Goal: Transaction & Acquisition: Purchase product/service

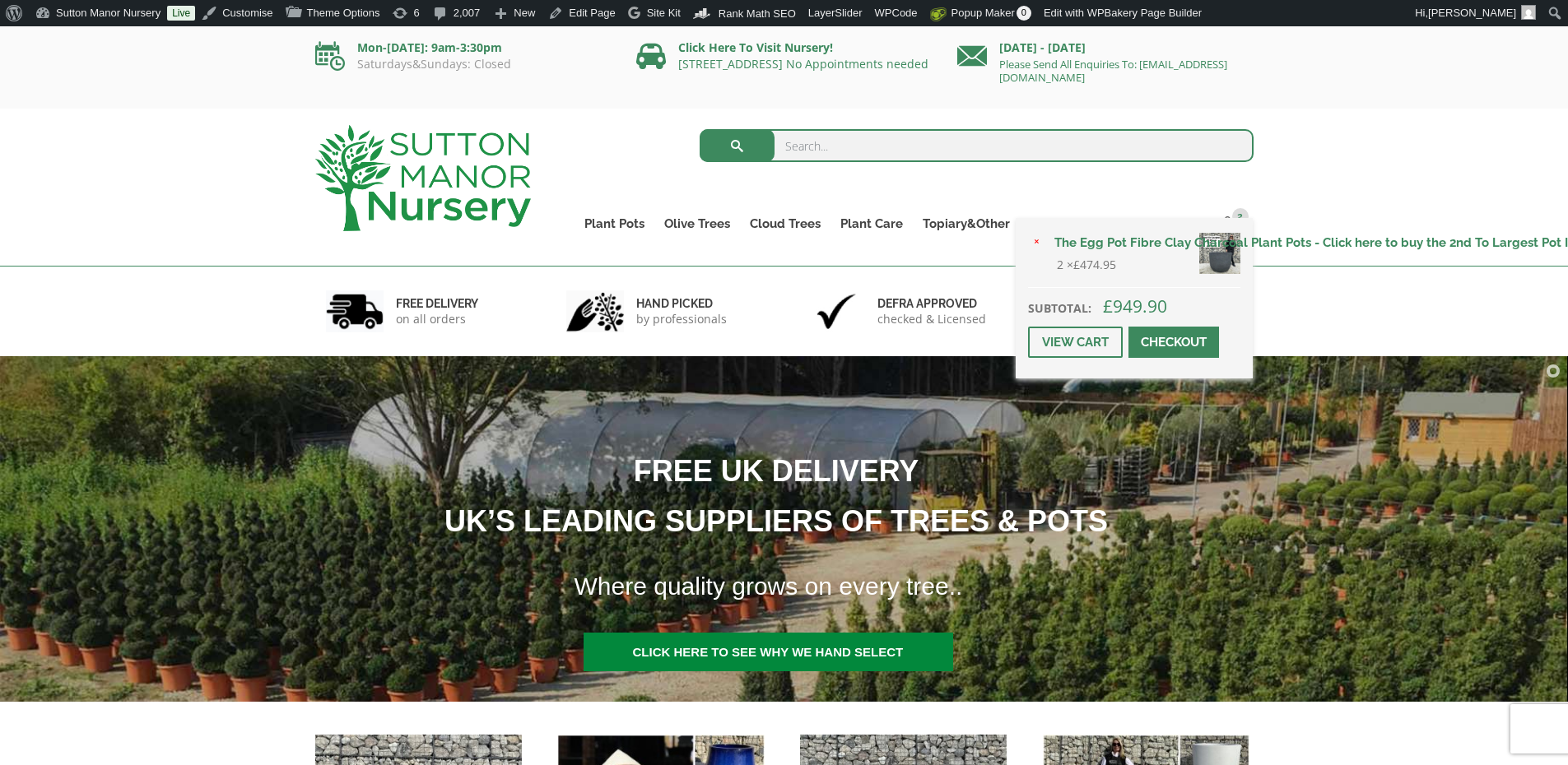
click at [1174, 343] on span at bounding box center [1174, 343] width 0 height 0
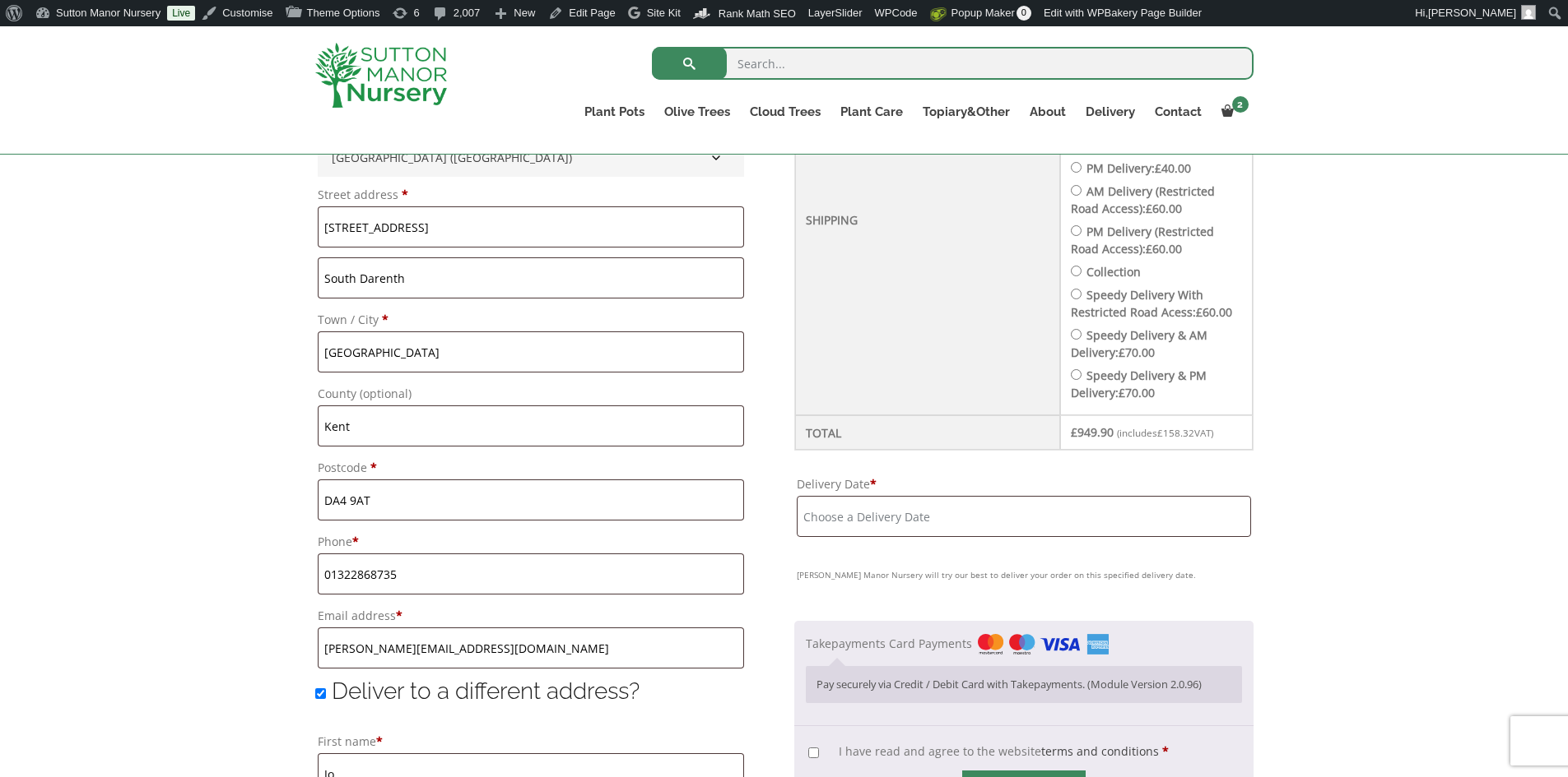
scroll to position [822, 0]
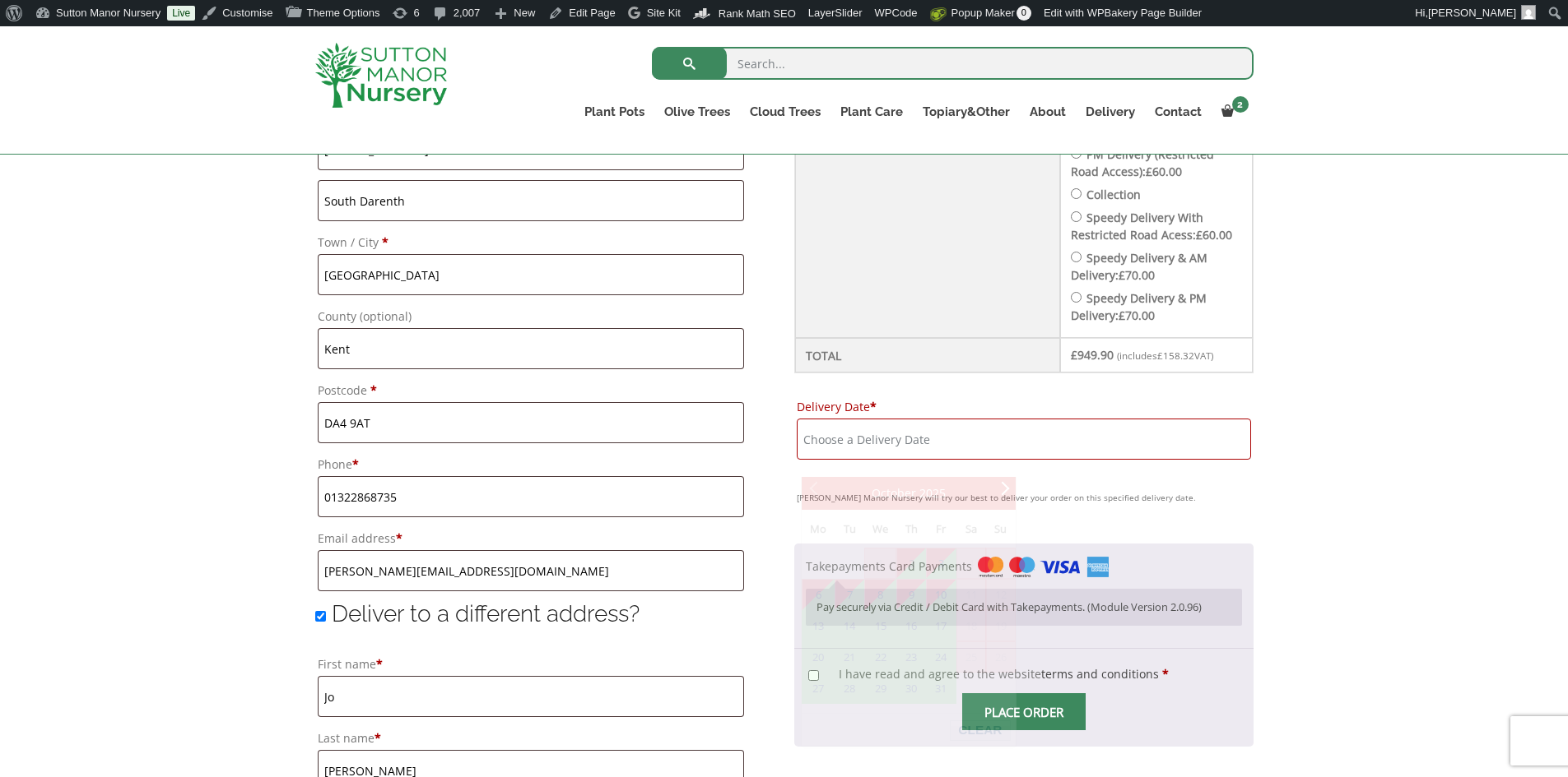
click at [917, 460] on input "Delivery Date *" at bounding box center [1024, 439] width 454 height 41
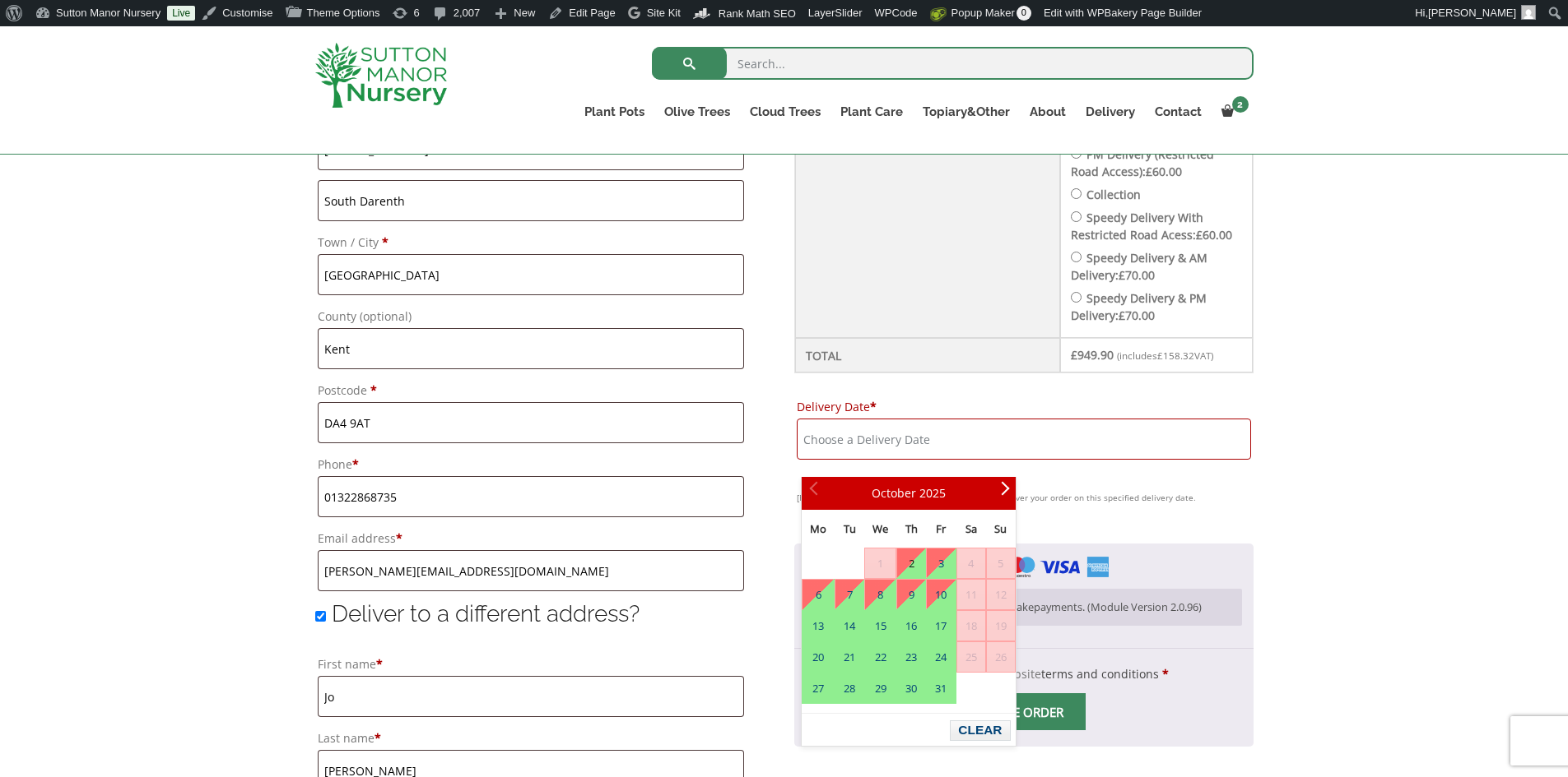
click at [911, 565] on link "2" at bounding box center [911, 563] width 28 height 30
type input "[DATE]"
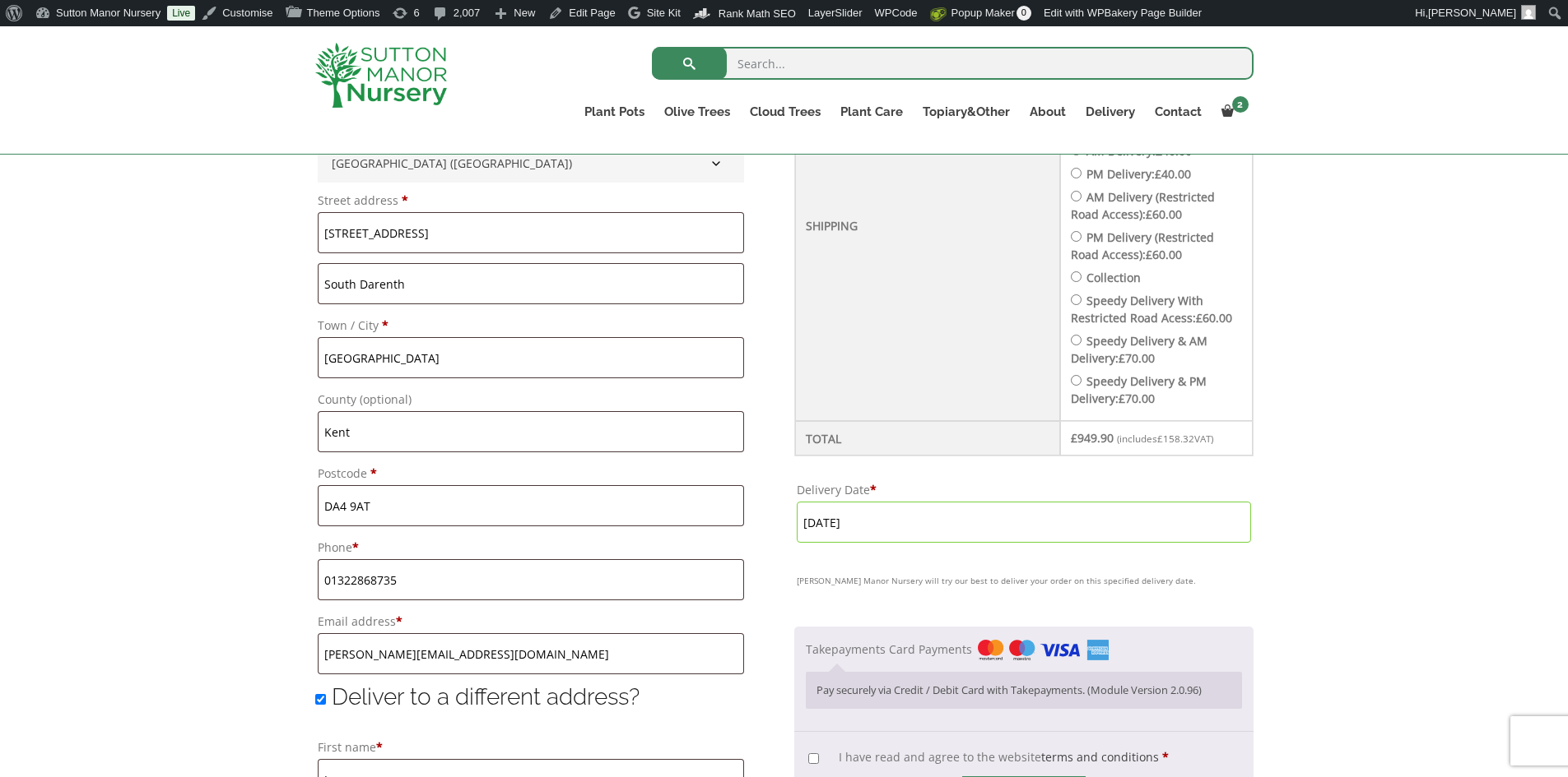
scroll to position [740, 0]
click at [1067, 542] on input "[DATE]" at bounding box center [1024, 521] width 454 height 41
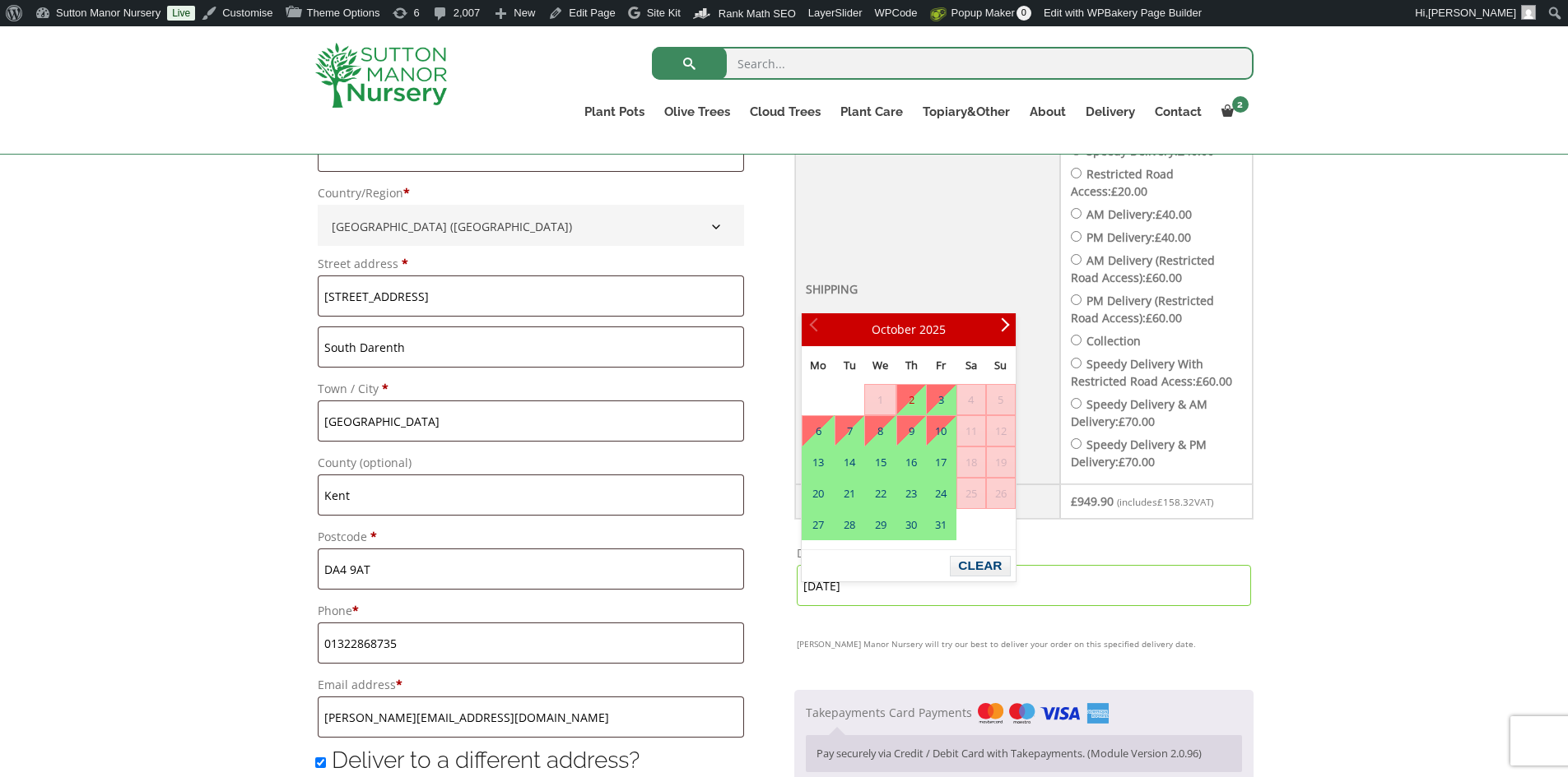
scroll to position [576, 0]
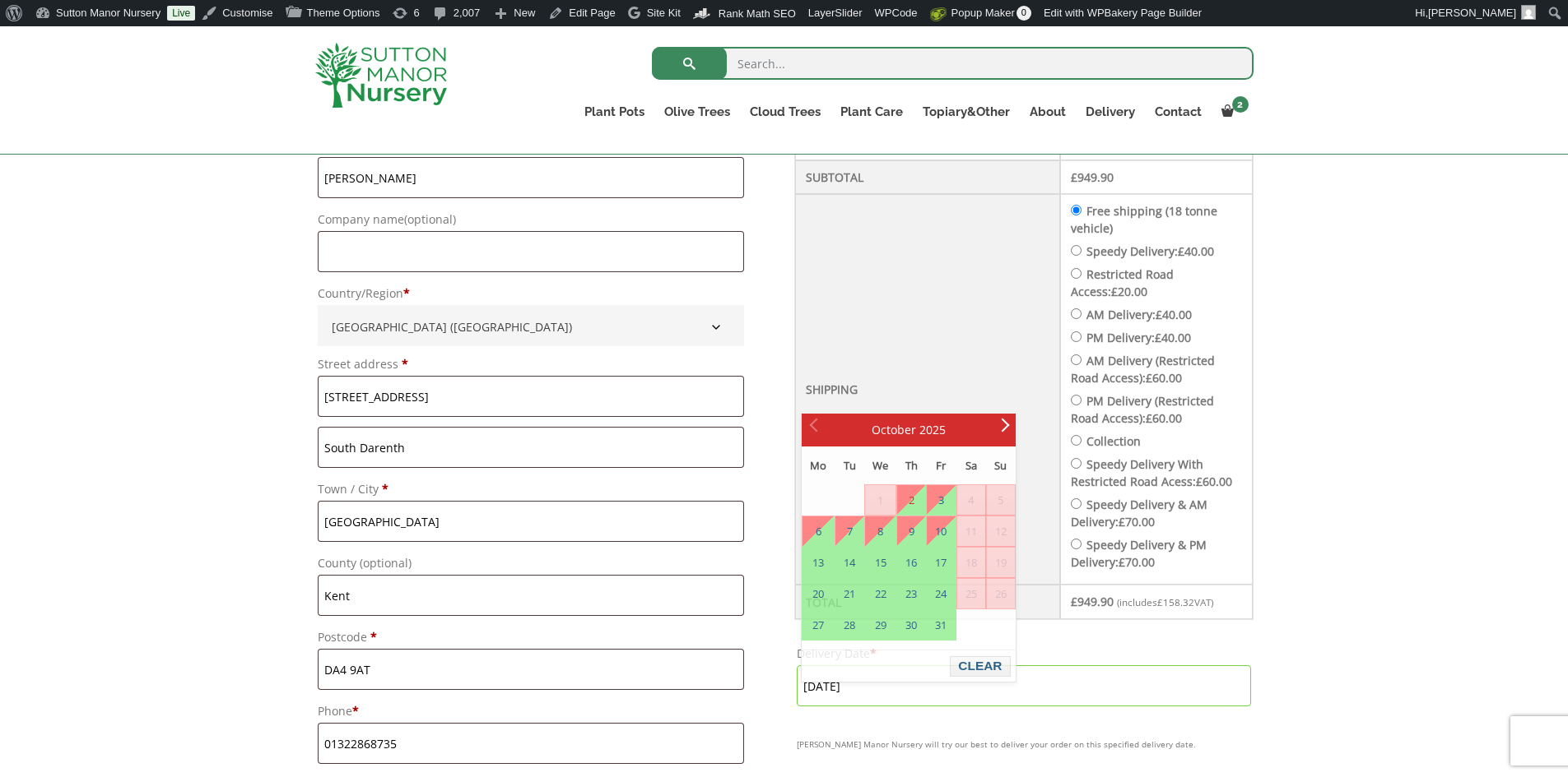
click at [1082, 251] on input "Speedy Delivery: £ 40.00" at bounding box center [1076, 250] width 10 height 10
radio input "true"
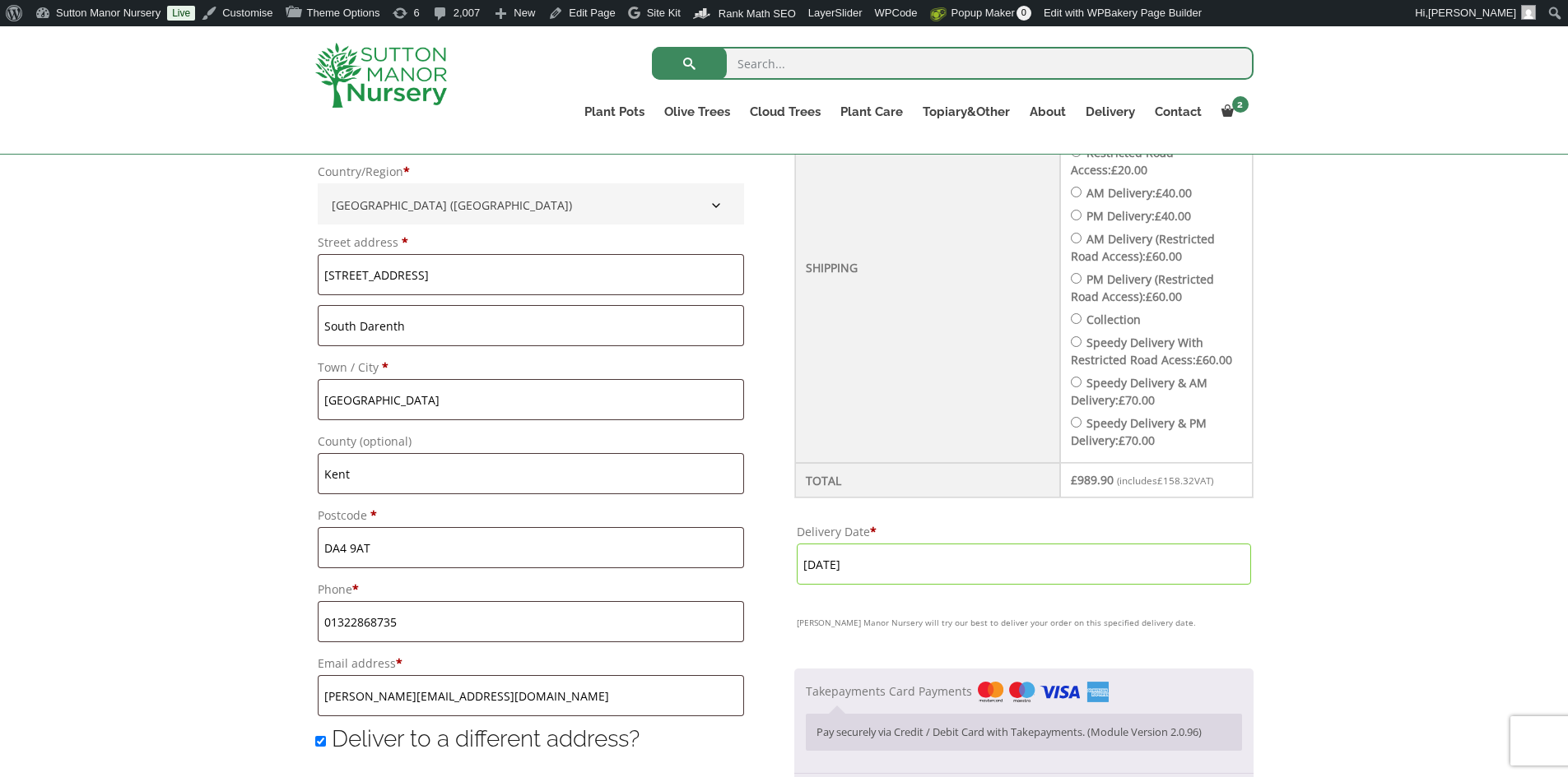
scroll to position [740, 0]
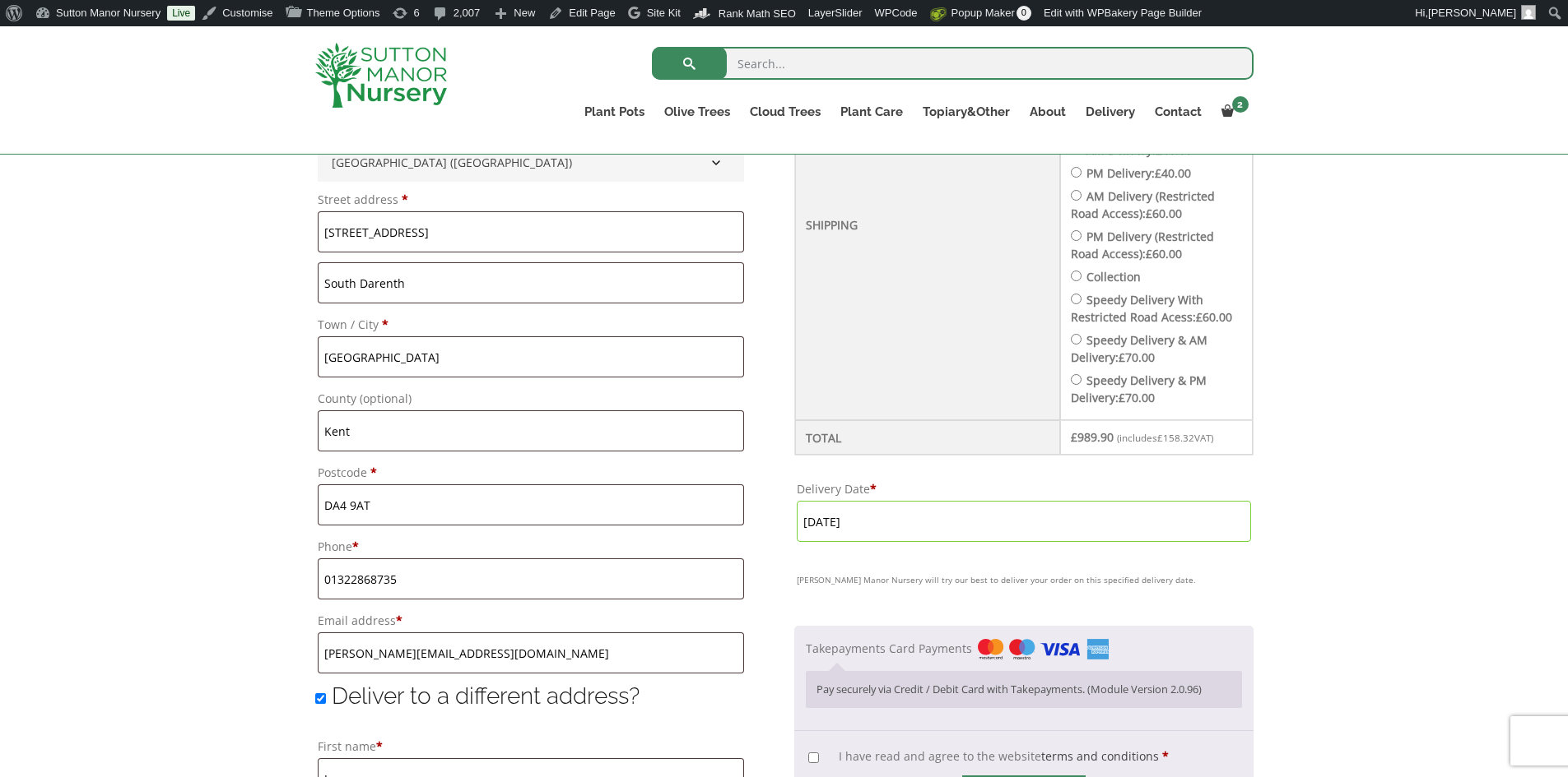
click at [1103, 530] on input "[DATE]" at bounding box center [1024, 521] width 454 height 41
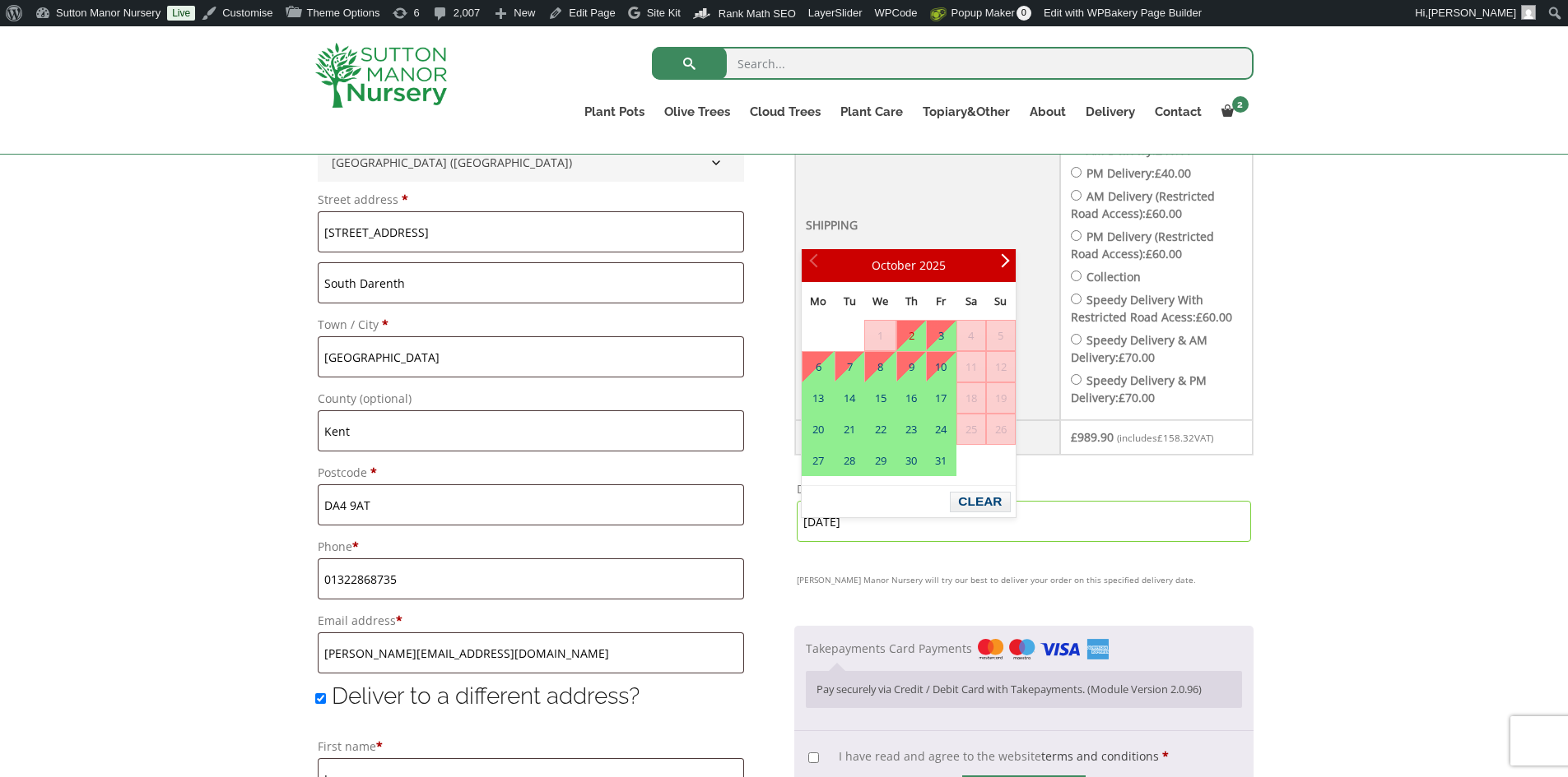
click at [1000, 542] on input "[DATE]" at bounding box center [1024, 521] width 454 height 41
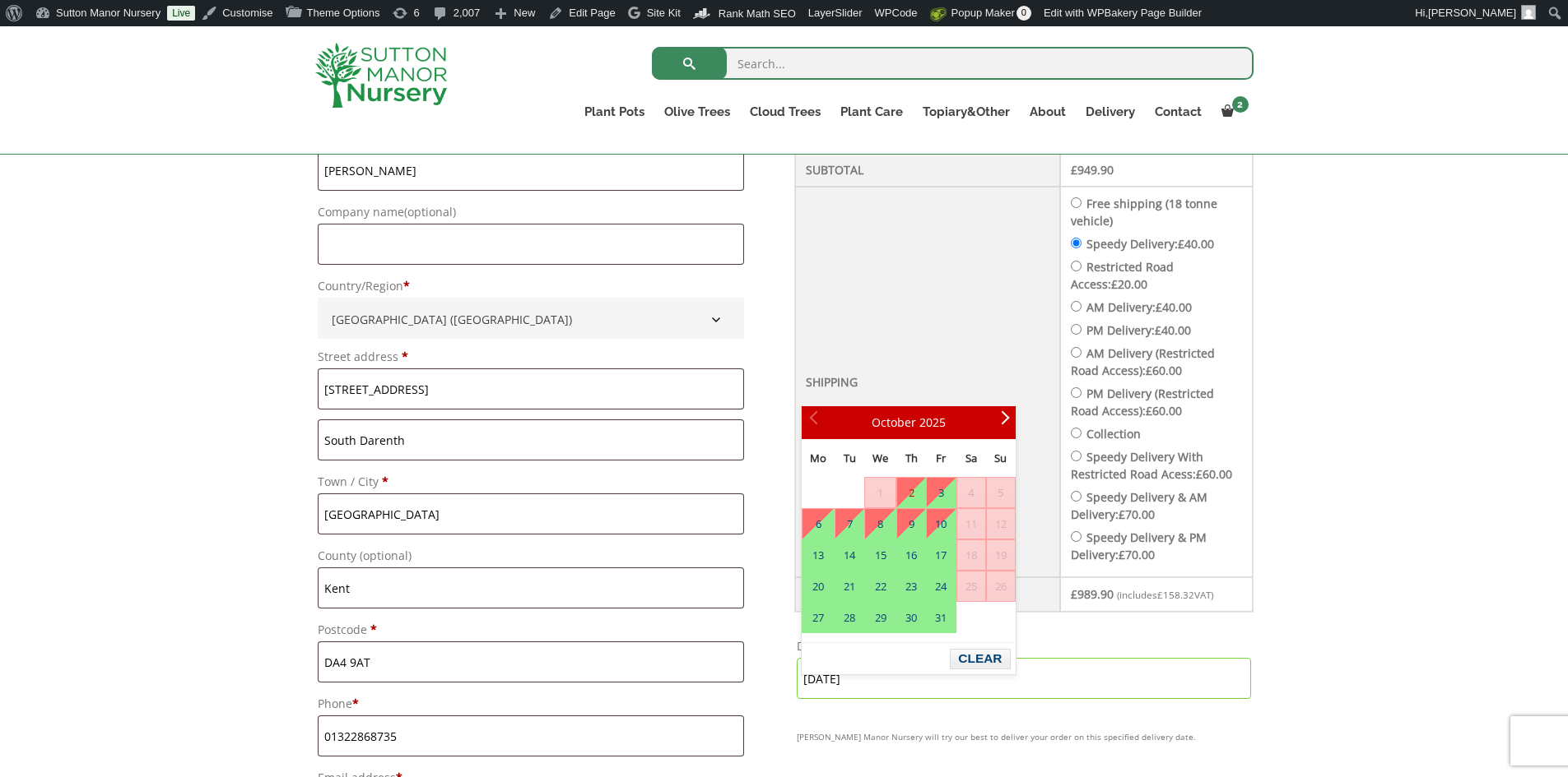
scroll to position [576, 0]
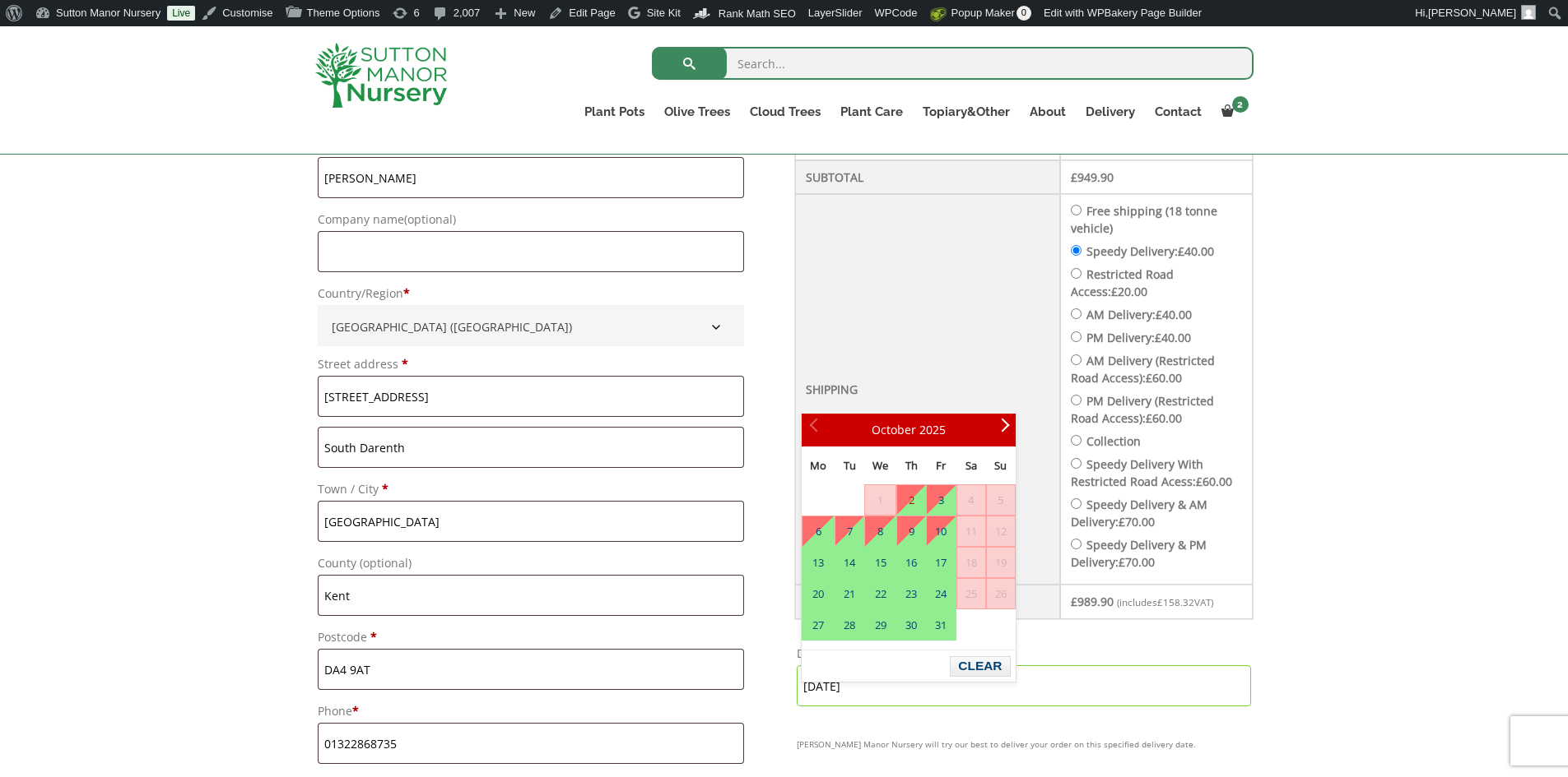
click at [1114, 248] on label "Speedy Delivery: £ 40.00" at bounding box center [1150, 251] width 128 height 16
click at [1082, 248] on input "Speedy Delivery: £ 40.00" at bounding box center [1076, 250] width 10 height 10
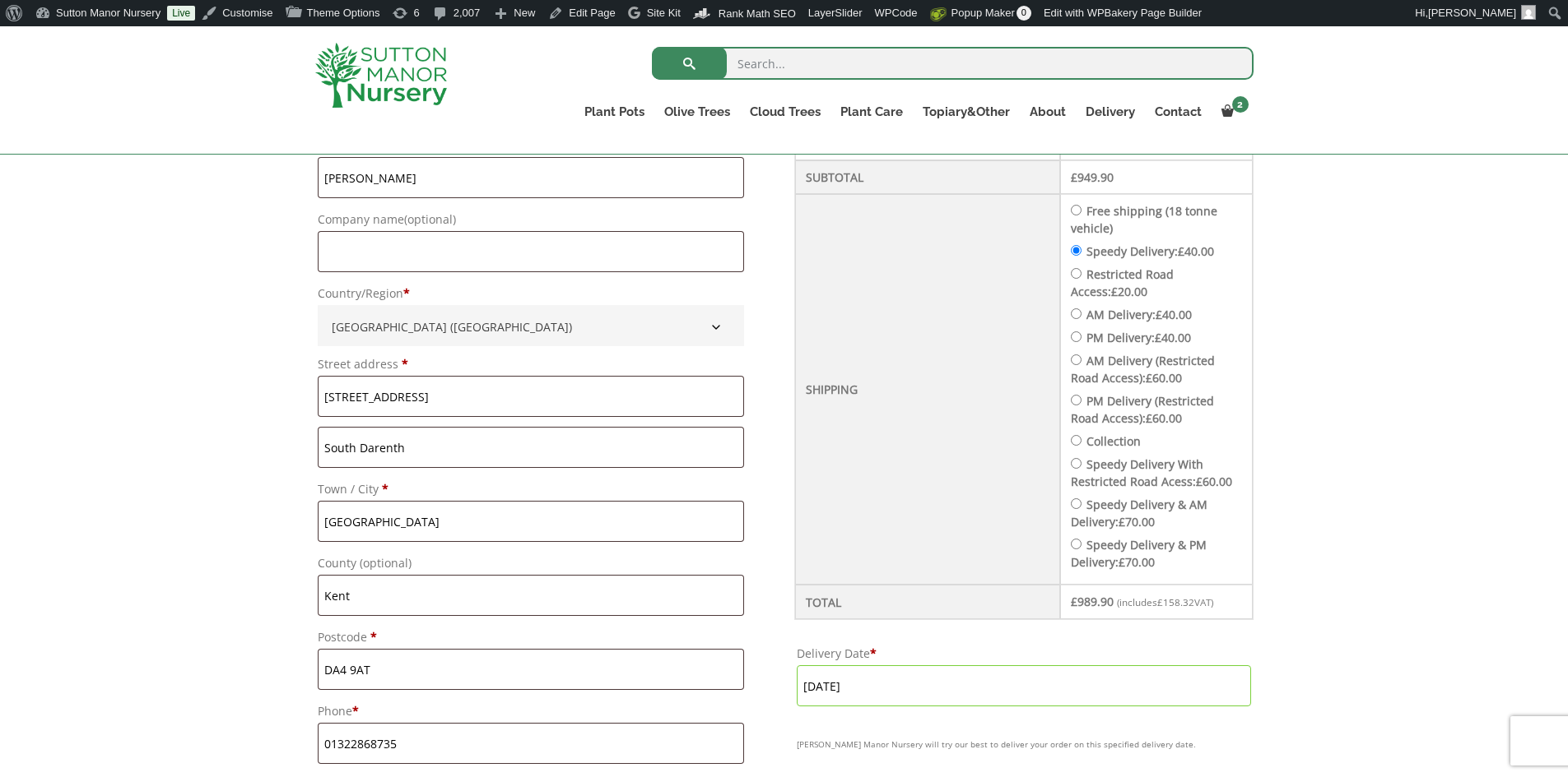
click at [938, 707] on input "[DATE]" at bounding box center [1024, 686] width 454 height 41
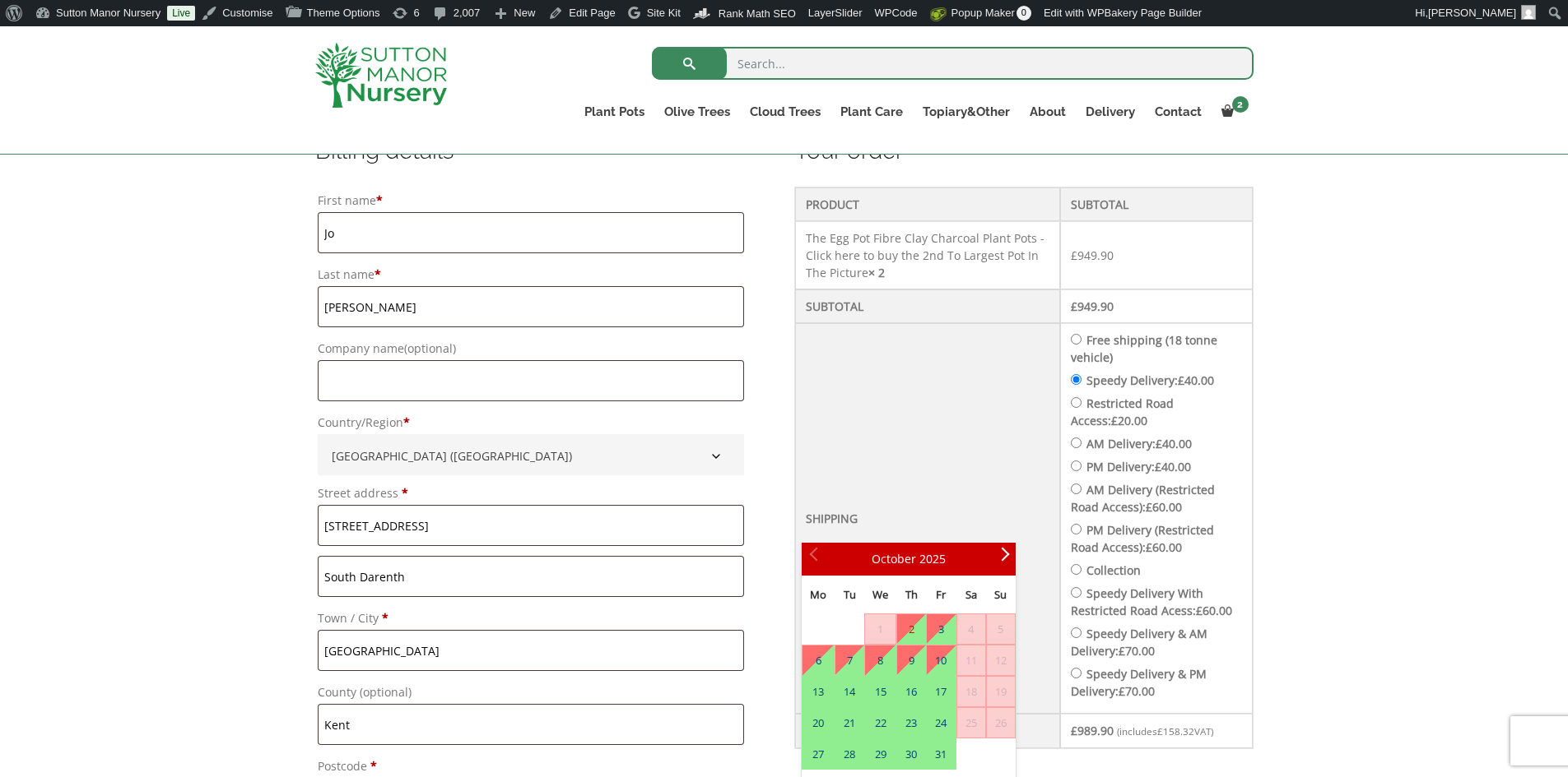
scroll to position [247, 0]
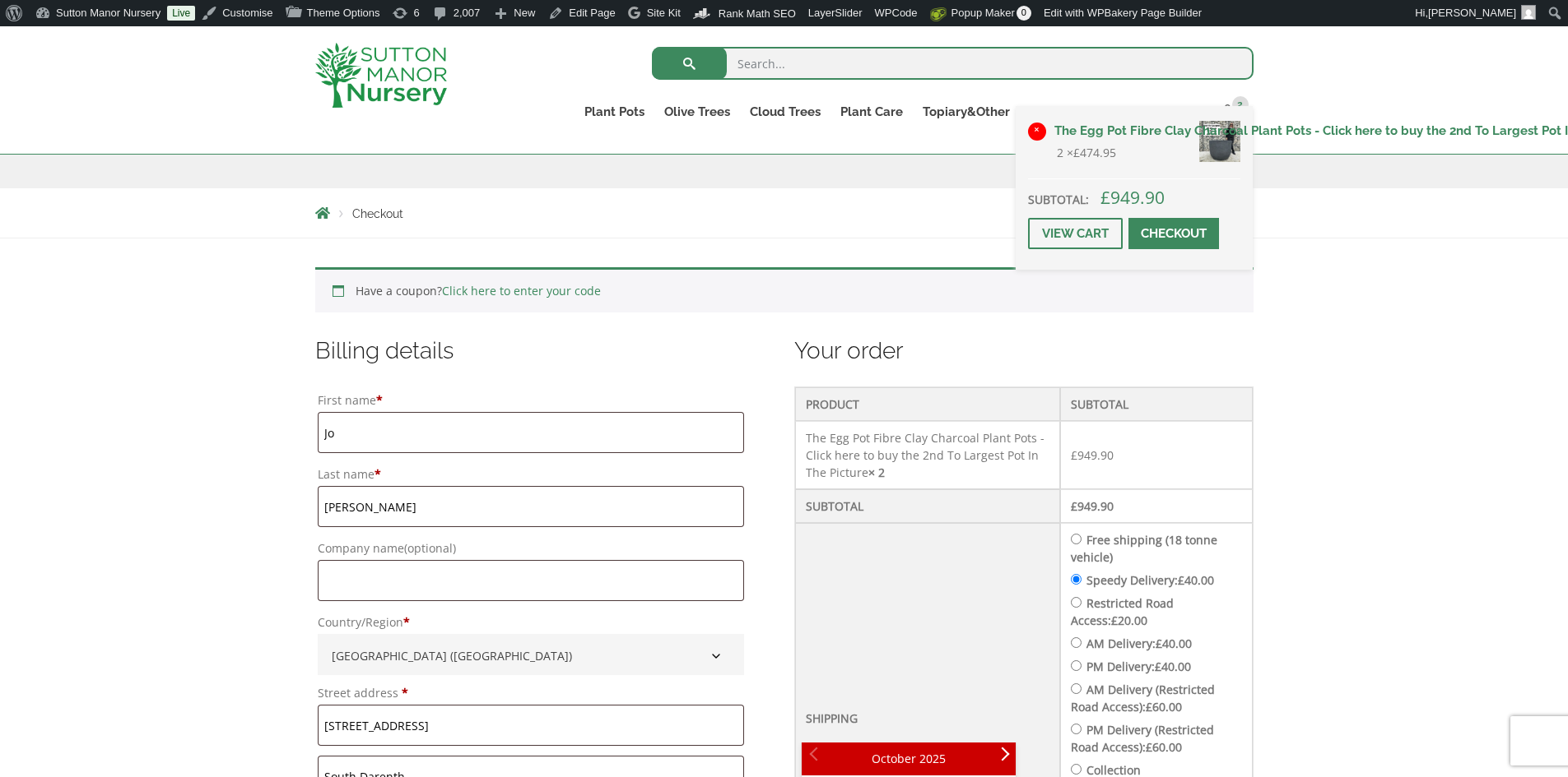
click at [1036, 127] on link "×" at bounding box center [1037, 131] width 18 height 18
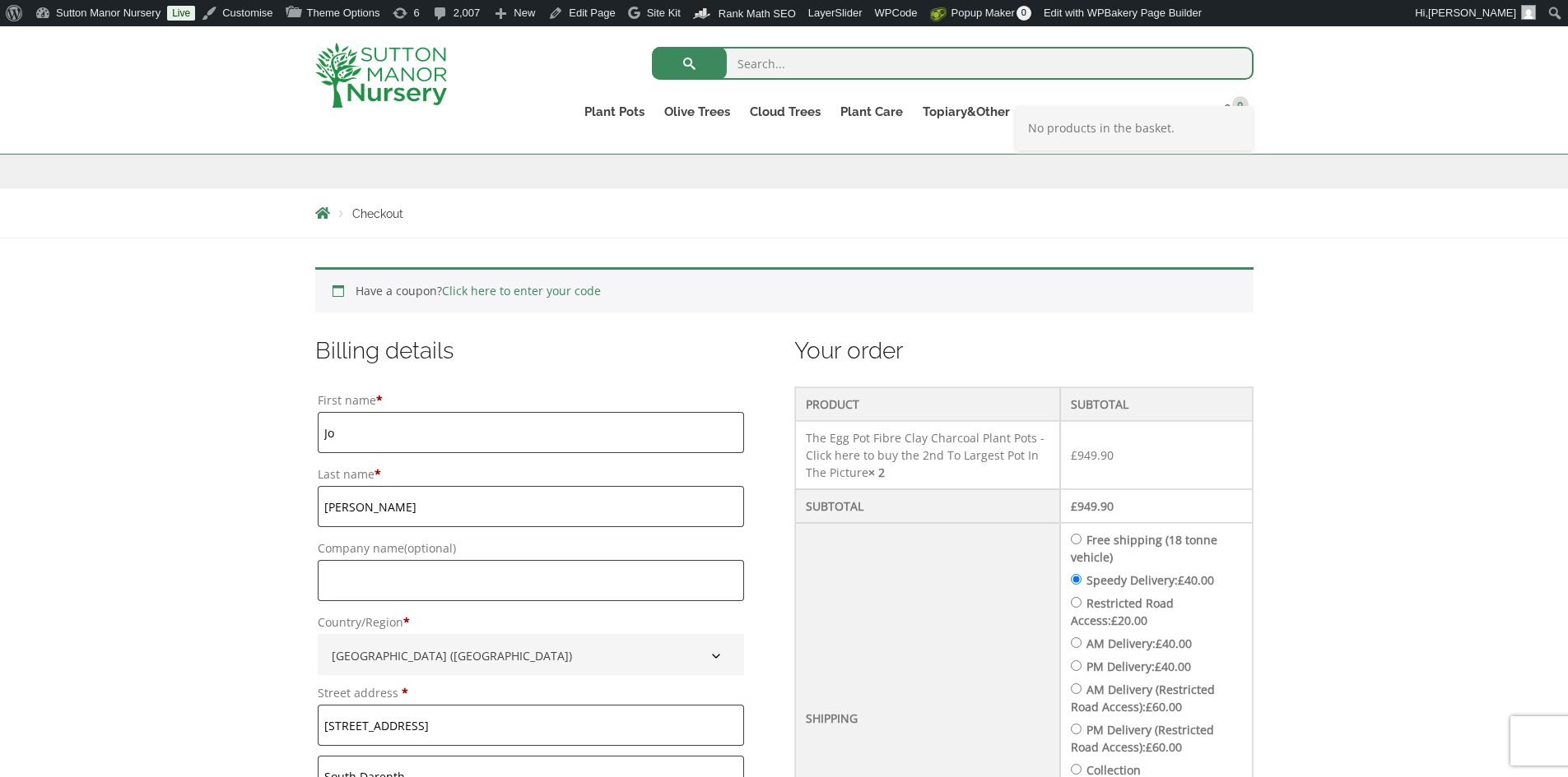
click at [410, 96] on img at bounding box center [380, 75] width 131 height 65
